Goal: Understand process/instructions: Learn about a topic

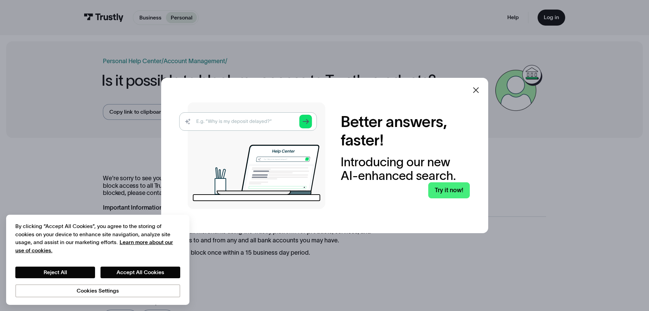
drag, startPoint x: 366, startPoint y: 255, endPoint x: 358, endPoint y: 258, distance: 8.1
click at [366, 255] on div at bounding box center [324, 155] width 649 height 311
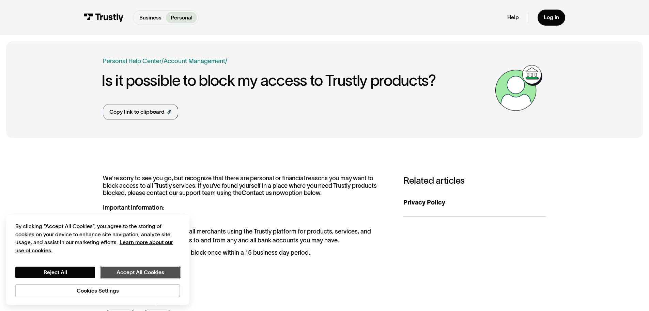
click at [127, 268] on button "Accept All Cookies" at bounding box center [141, 272] width 80 height 12
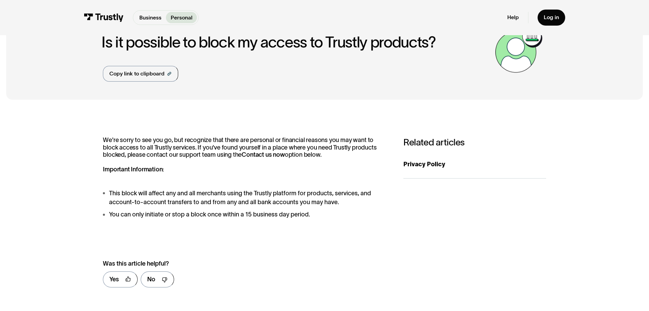
scroll to position [68, 0]
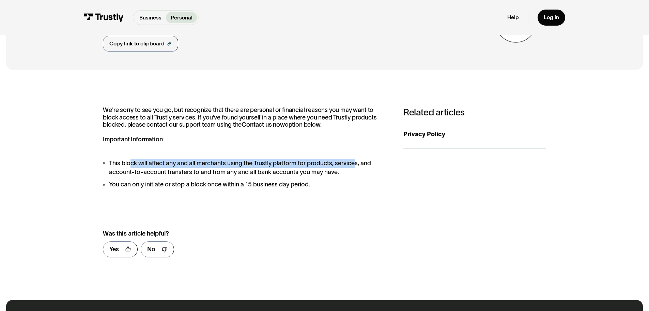
drag, startPoint x: 160, startPoint y: 162, endPoint x: 363, endPoint y: 173, distance: 203.5
click at [361, 167] on li "This block will affect any and all merchants using the Trustly platform for pro…" at bounding box center [245, 167] width 285 height 18
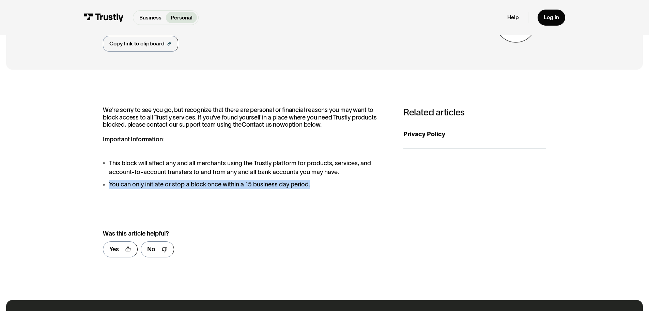
click at [361, 179] on ul "This block will affect any and all merchants using the Trustly platform for pro…" at bounding box center [245, 173] width 285 height 31
click at [355, 180] on ul "This block will affect any and all merchants using the Trustly platform for pro…" at bounding box center [245, 173] width 285 height 31
click at [122, 182] on li "You can only initiate or stop a block once within a 15 business day period." at bounding box center [245, 184] width 285 height 9
drag, startPoint x: 119, startPoint y: 186, endPoint x: 326, endPoint y: 186, distance: 206.2
click at [325, 186] on li "You can only initiate or stop a block once within a 15 business day period." at bounding box center [245, 184] width 285 height 9
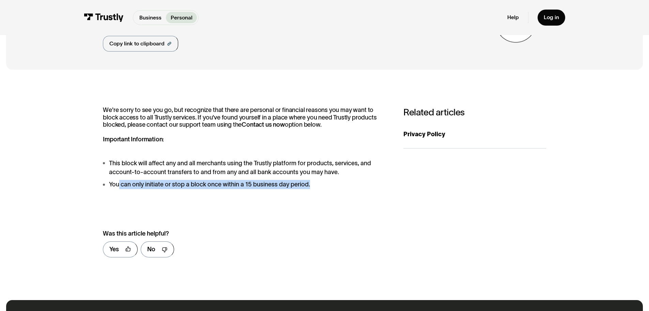
click at [326, 187] on li "You can only initiate or stop a block once within a 15 business day period." at bounding box center [245, 184] width 285 height 9
click at [321, 188] on li "You can only initiate or stop a block once within a 15 business day period." at bounding box center [245, 184] width 285 height 9
drag, startPoint x: 306, startPoint y: 185, endPoint x: 297, endPoint y: 186, distance: 9.2
click at [306, 185] on li "You can only initiate or stop a block once within a 15 business day period." at bounding box center [245, 184] width 285 height 9
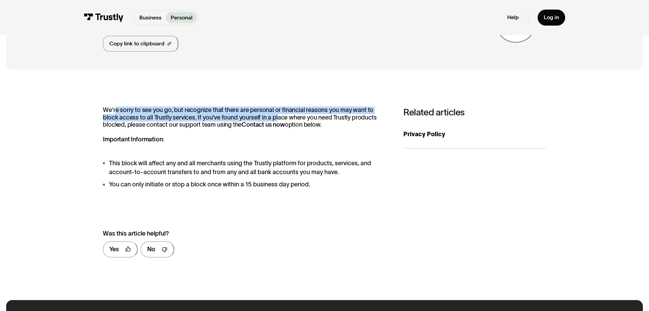
drag, startPoint x: 116, startPoint y: 113, endPoint x: 285, endPoint y: 125, distance: 169.8
click at [268, 117] on p "We're sorry to see you go, but recognize that there are personal or financial r…" at bounding box center [245, 124] width 285 height 37
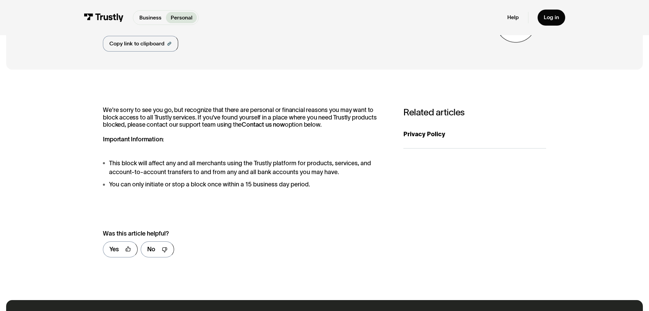
click at [311, 136] on p "We're sorry to see you go, but recognize that there are personal or financial r…" at bounding box center [245, 124] width 285 height 37
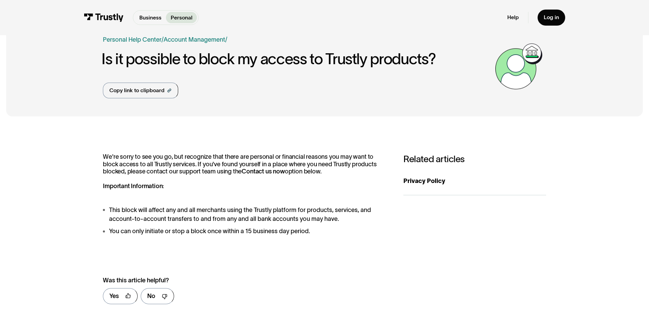
scroll to position [0, 0]
